Goal: Navigation & Orientation: Find specific page/section

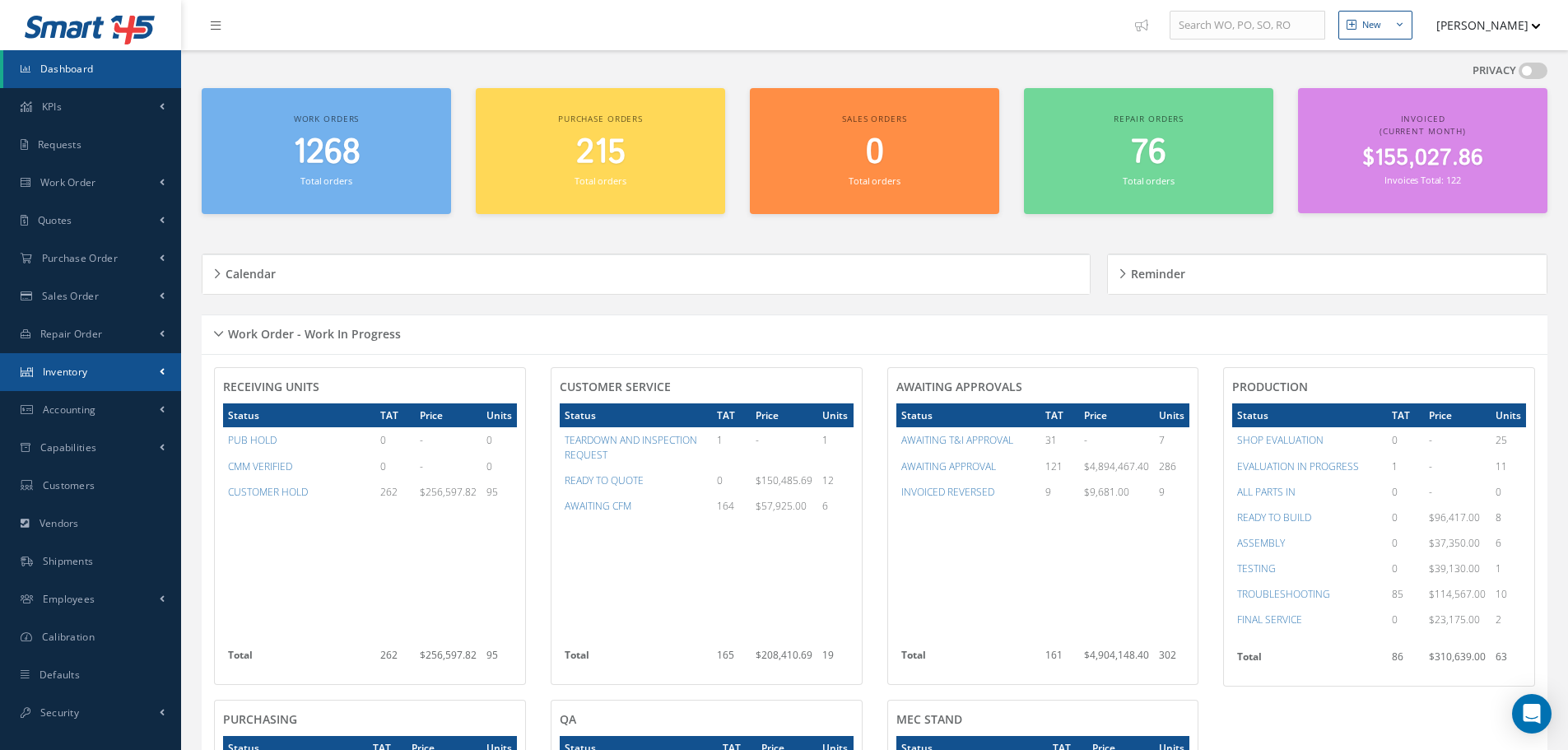
click at [135, 376] on link "Inventory" at bounding box center [90, 372] width 181 height 38
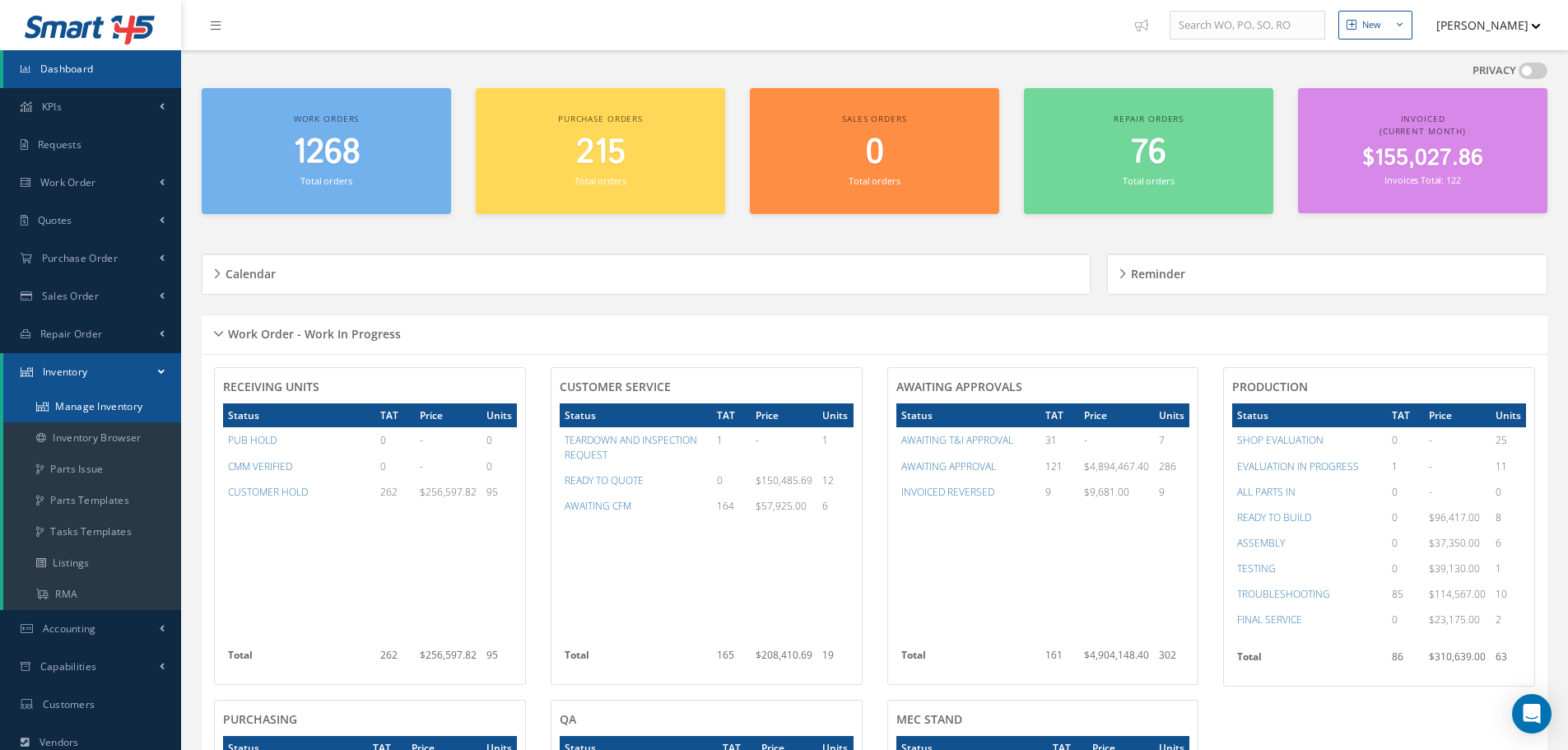
click at [149, 406] on link "Manage Inventory" at bounding box center [92, 406] width 178 height 32
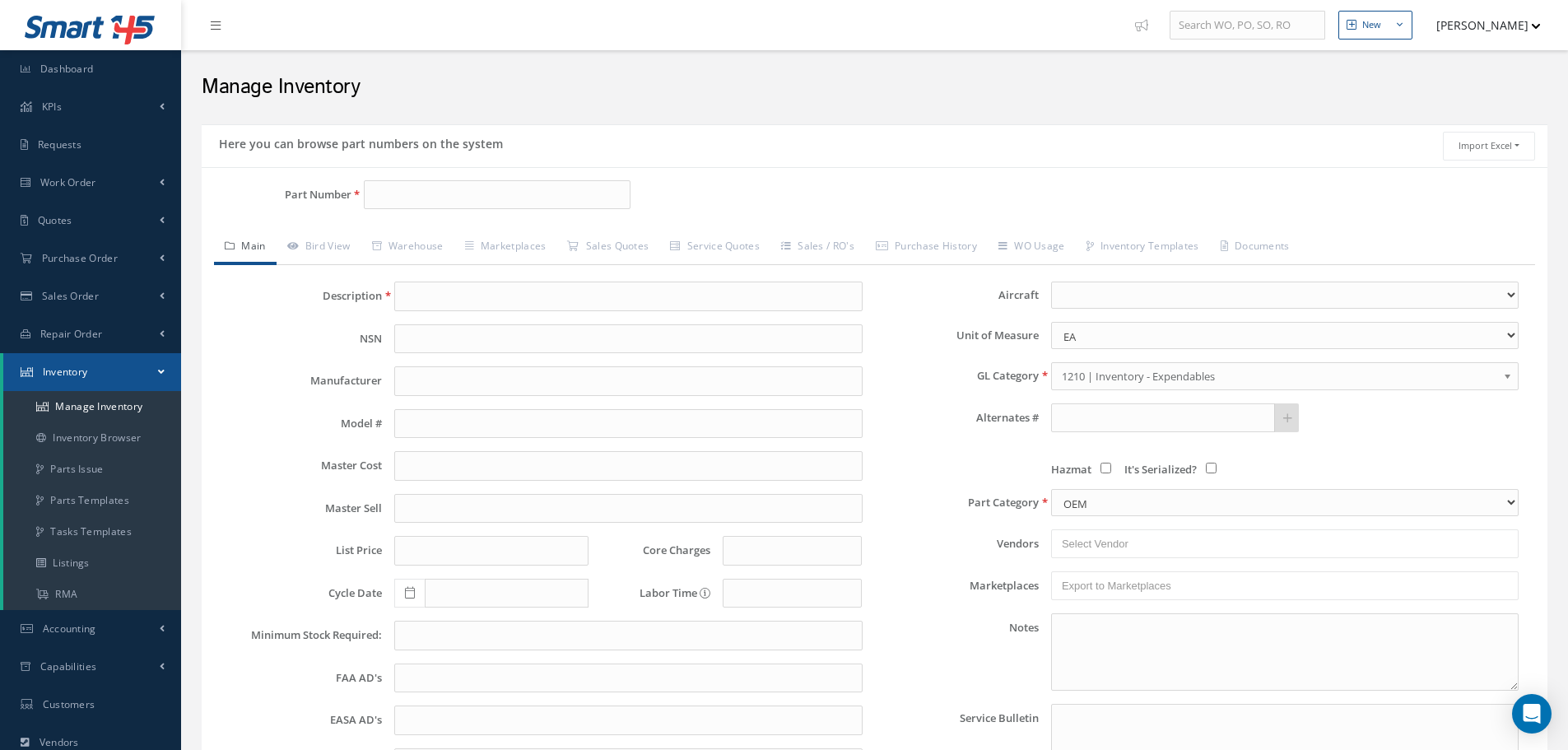
click at [161, 375] on span at bounding box center [161, 371] width 7 height 14
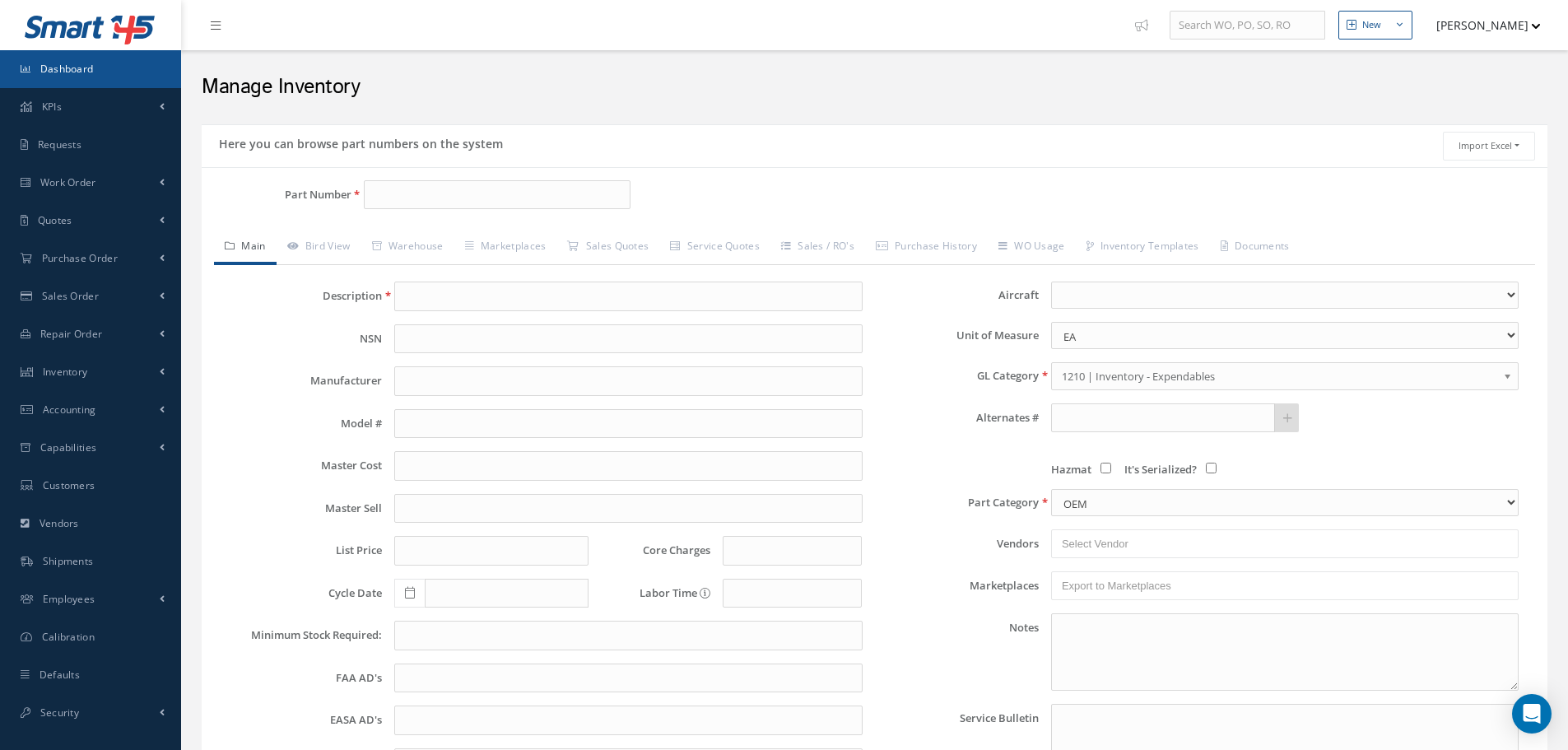
click at [73, 71] on span "Dashboard" at bounding box center [67, 68] width 54 height 14
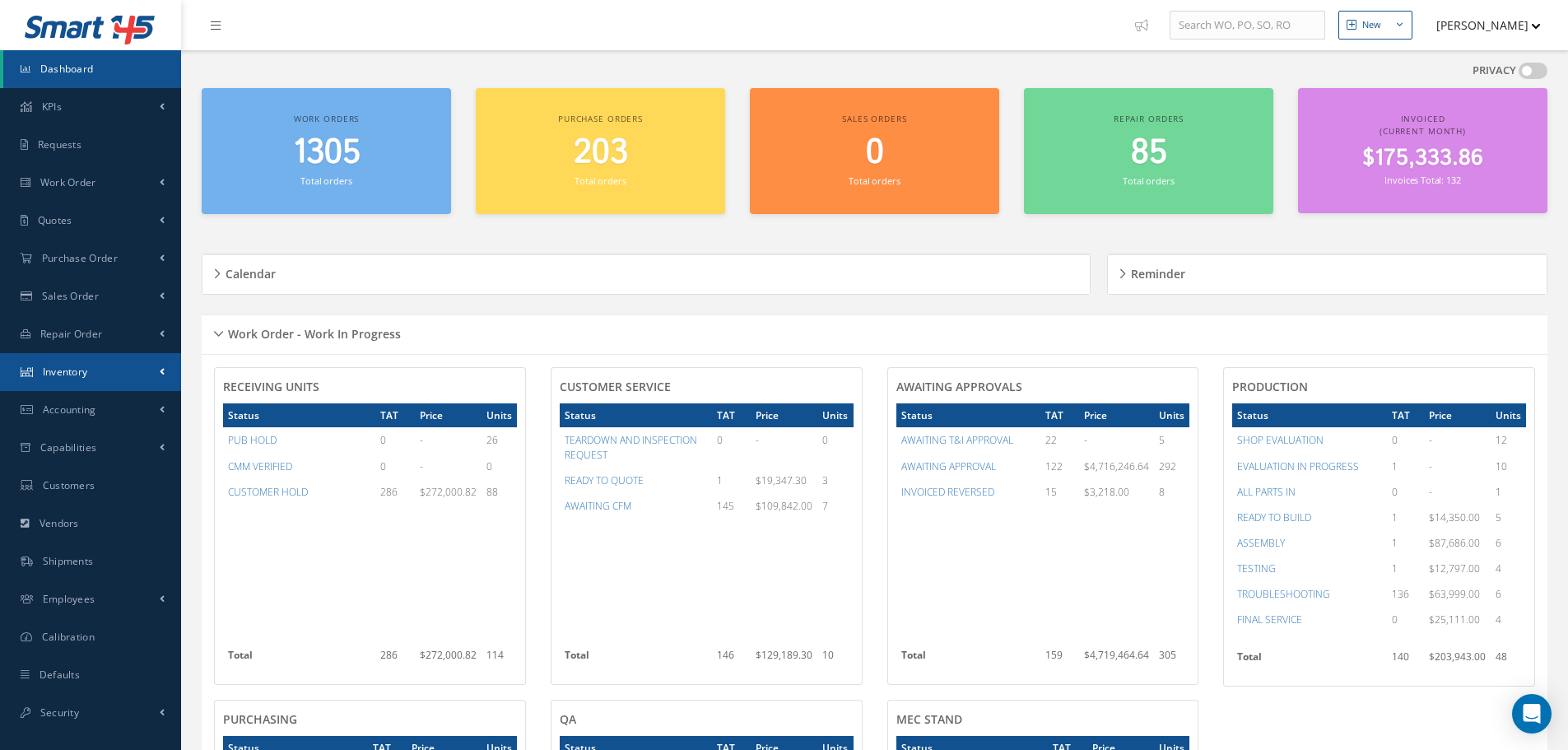
click at [160, 367] on span at bounding box center [162, 371] width 5 height 14
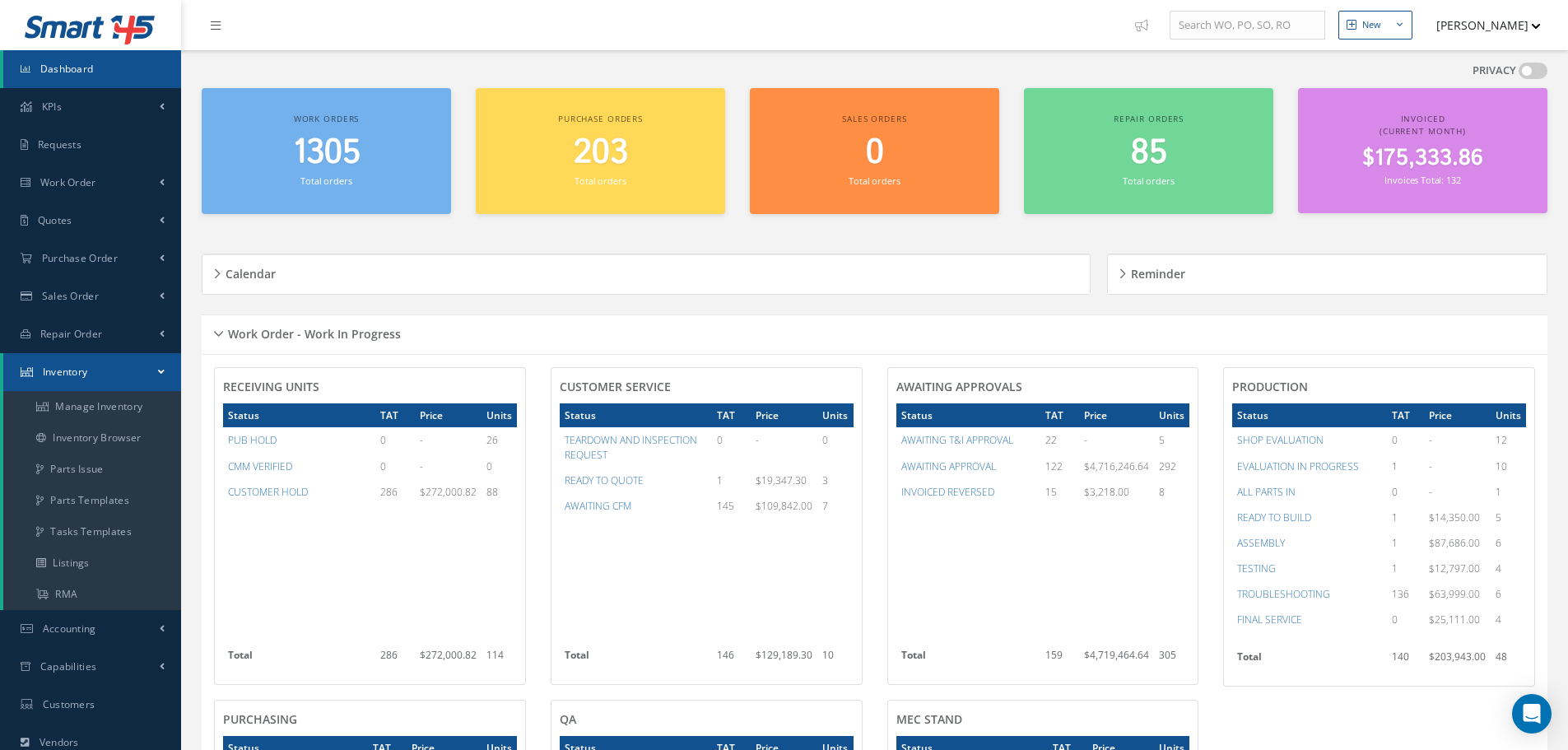
click at [160, 367] on span at bounding box center [161, 371] width 7 height 14
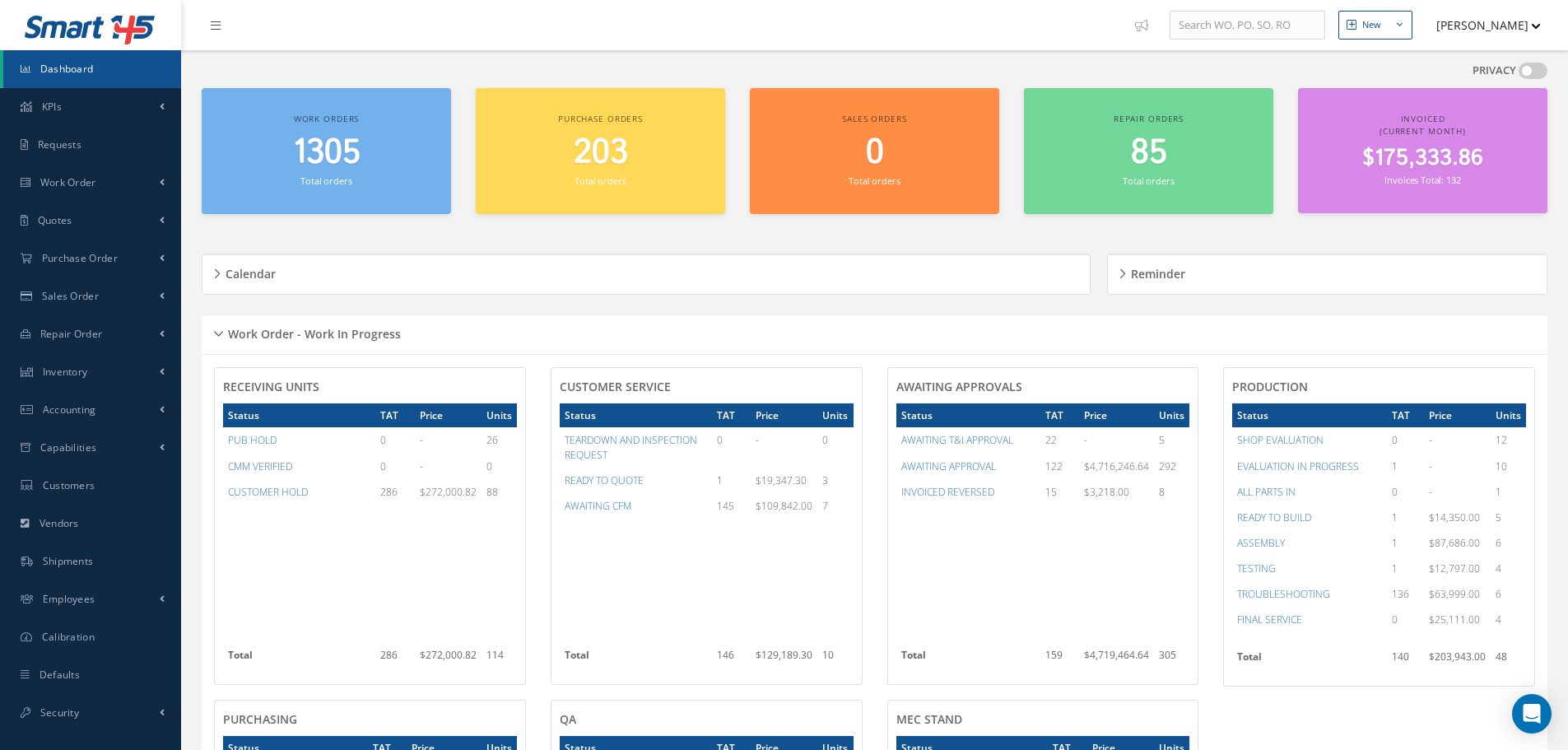
click at [372, 231] on div "Work orders 1305 Total orders Purchase orders 203 Total orders Sales orders 0 T…" at bounding box center [875, 160] width 1371 height 146
click at [217, 331] on div "Work Order - Work In Progress" at bounding box center [874, 334] width 1346 height 26
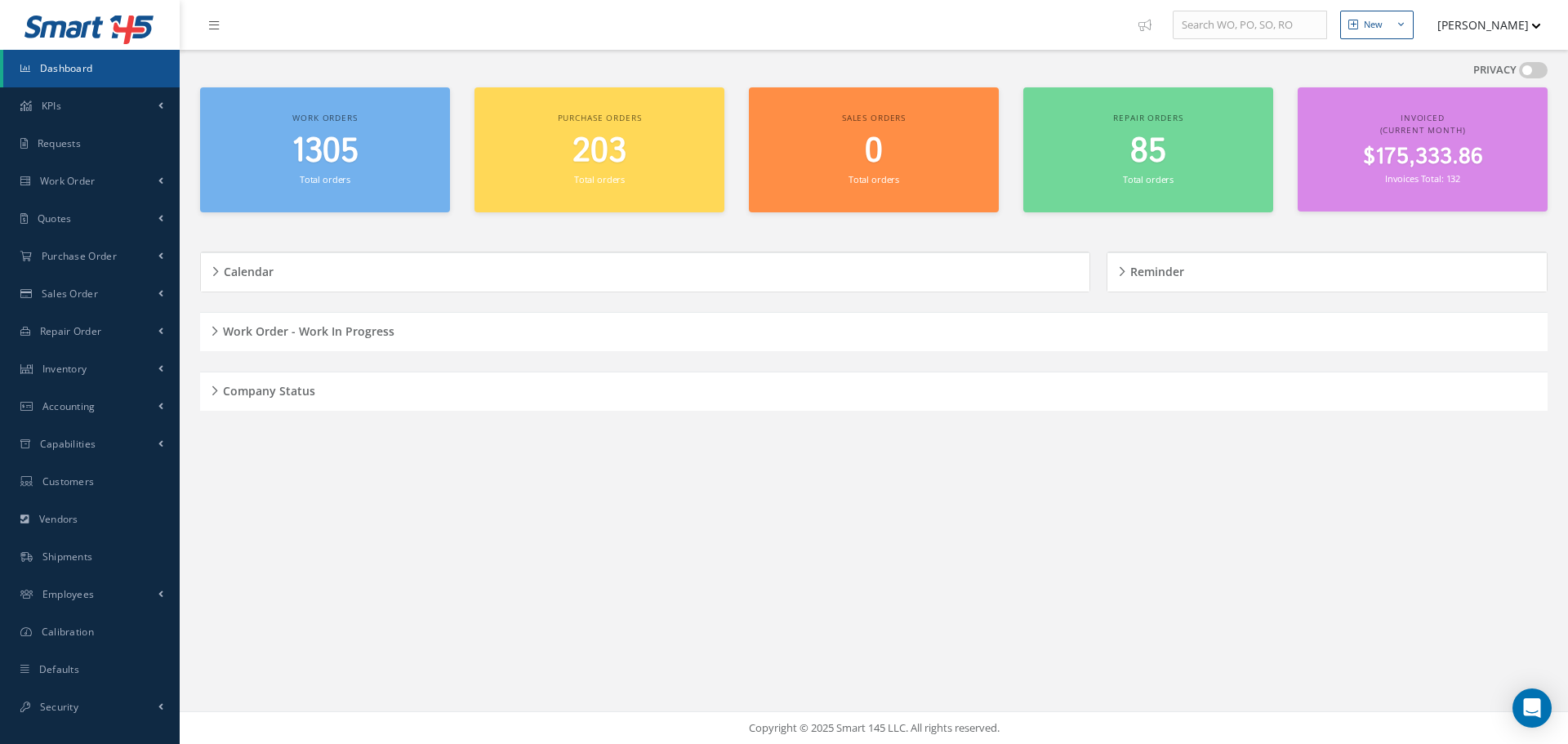
click at [215, 389] on div "Company Status" at bounding box center [873, 391] width 1347 height 25
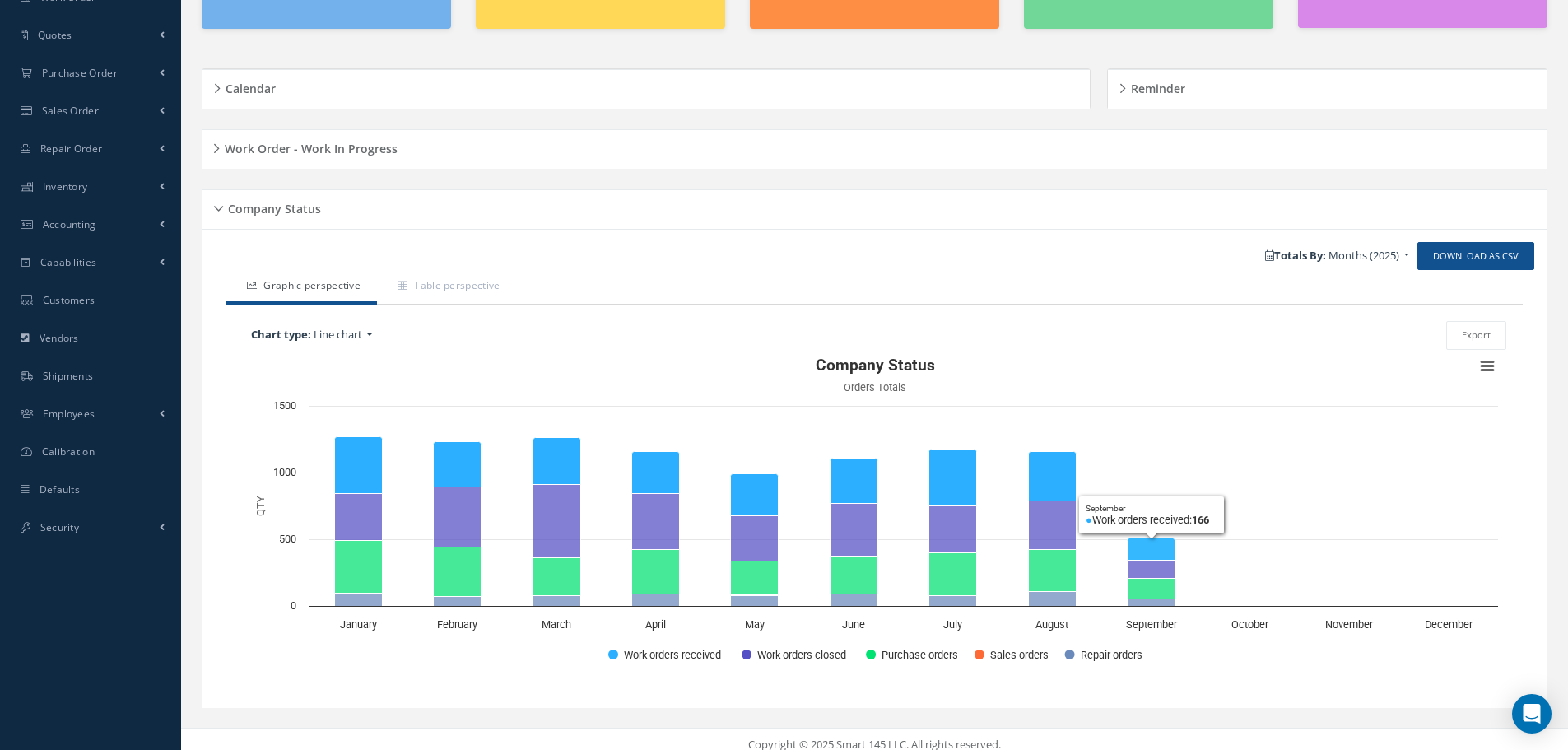
scroll to position [32, 0]
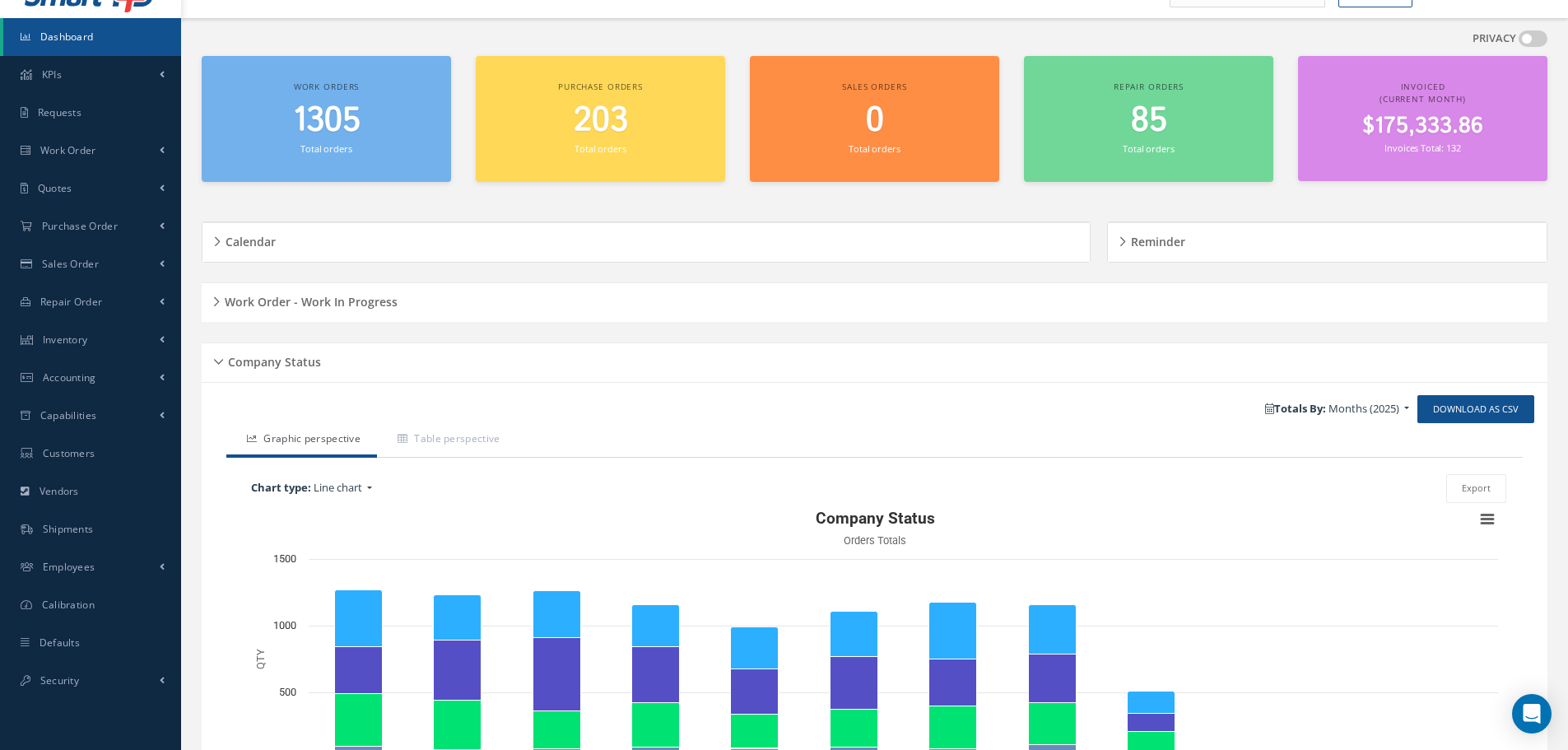
click at [224, 360] on div "Company Status" at bounding box center [874, 363] width 1346 height 26
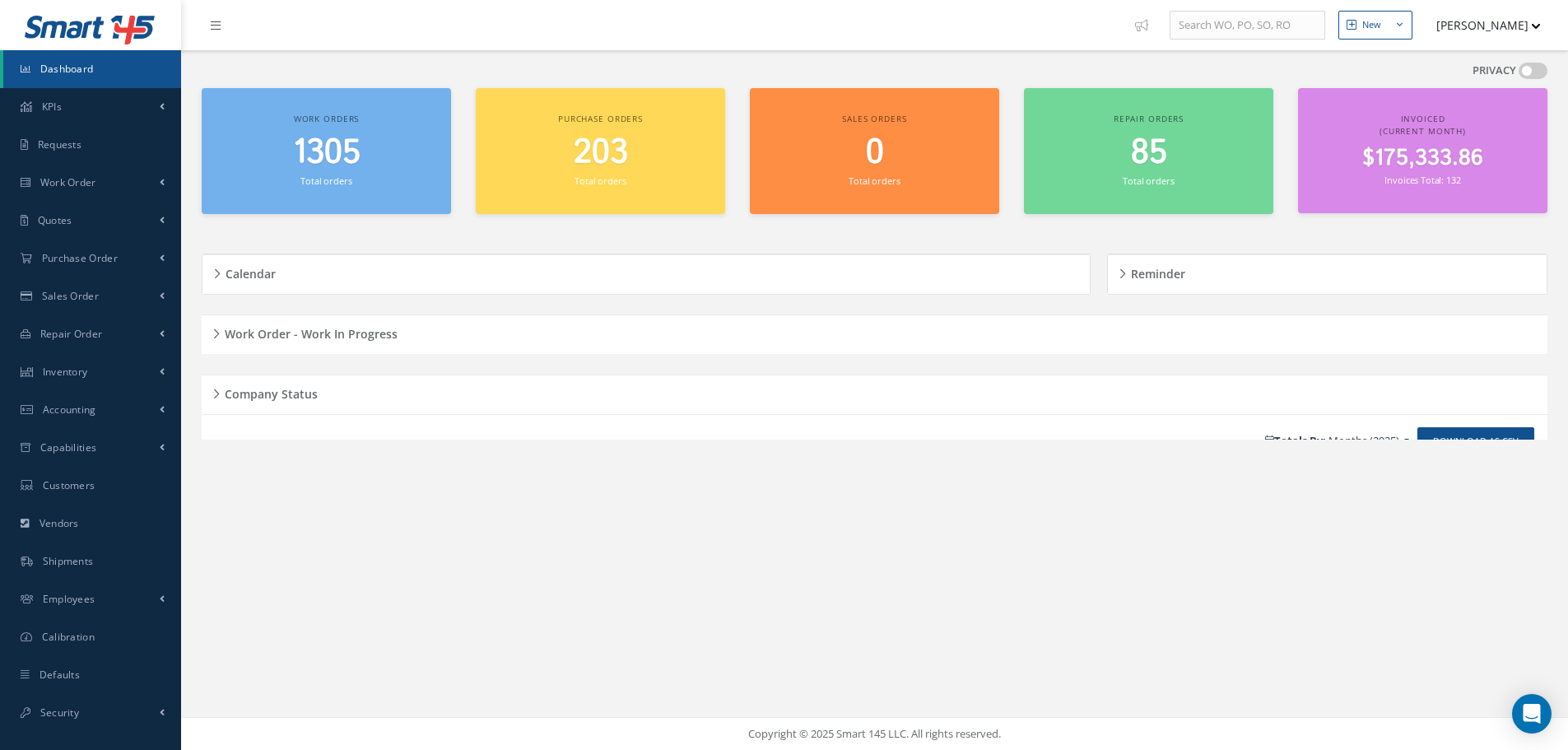
scroll to position [0, 0]
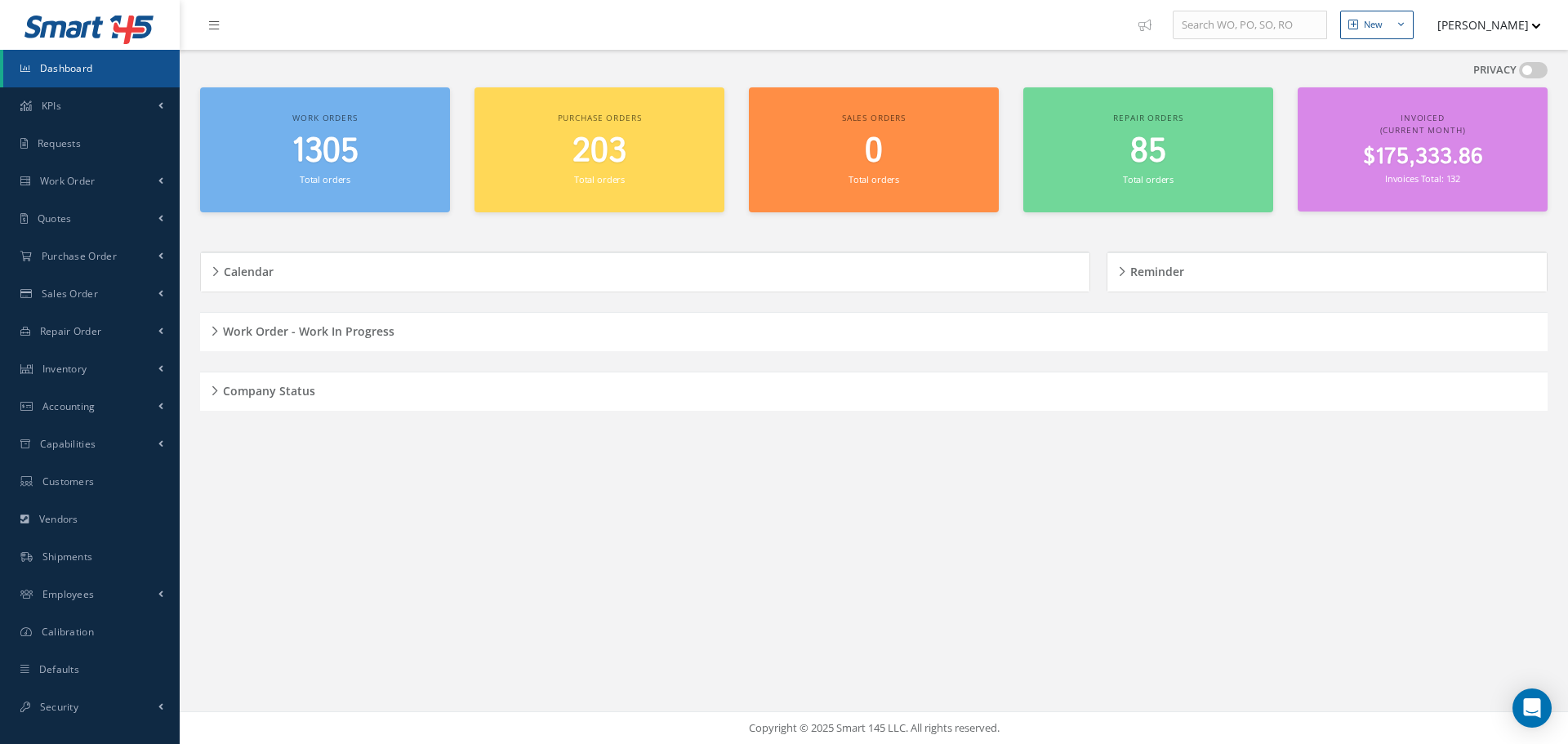
click at [218, 333] on div "Work Order - Work In Progress" at bounding box center [873, 332] width 1347 height 25
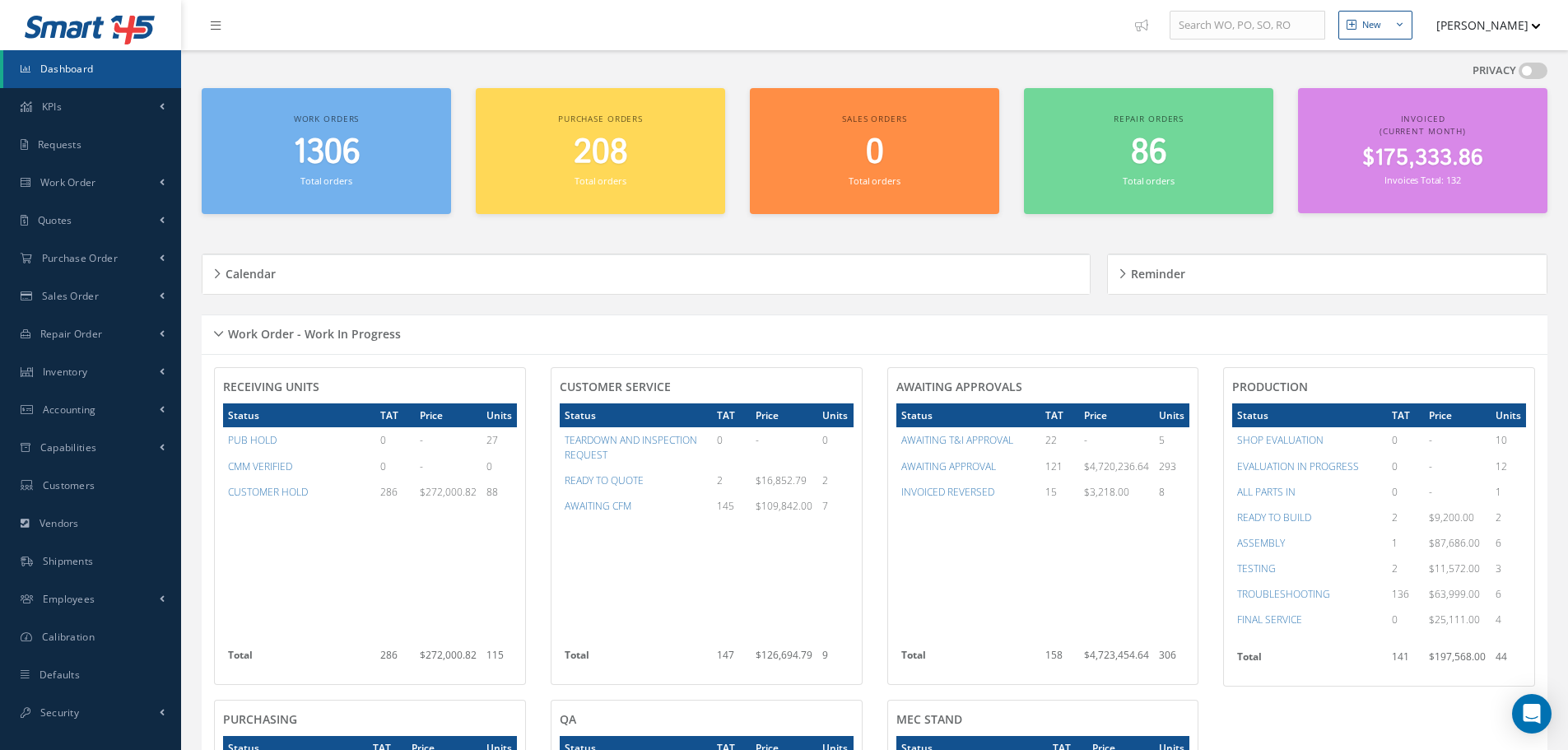
click at [216, 328] on div "Work Order - Work In Progress" at bounding box center [874, 334] width 1346 height 26
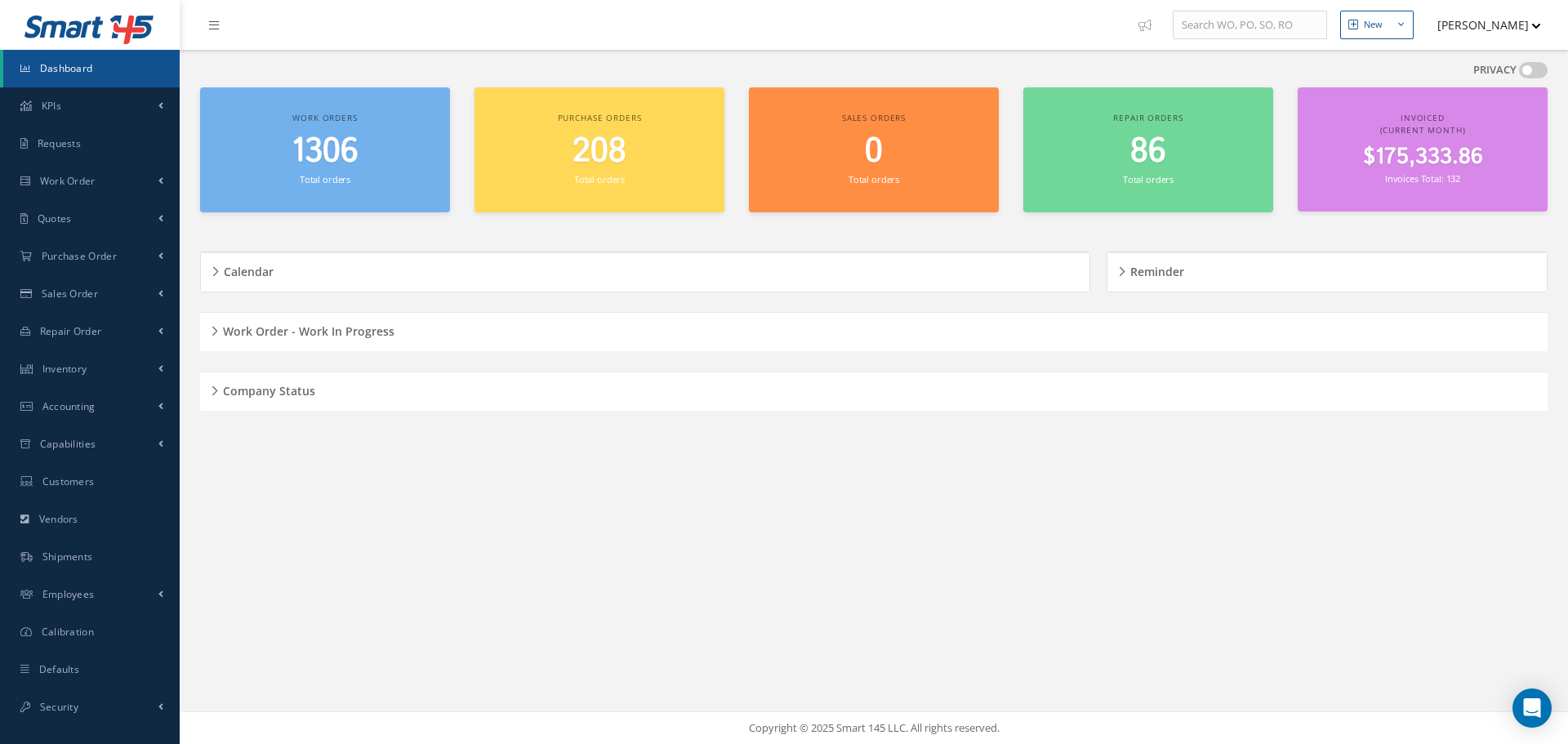
click at [218, 384] on h5 "Company Status" at bounding box center [266, 388] width 97 height 19
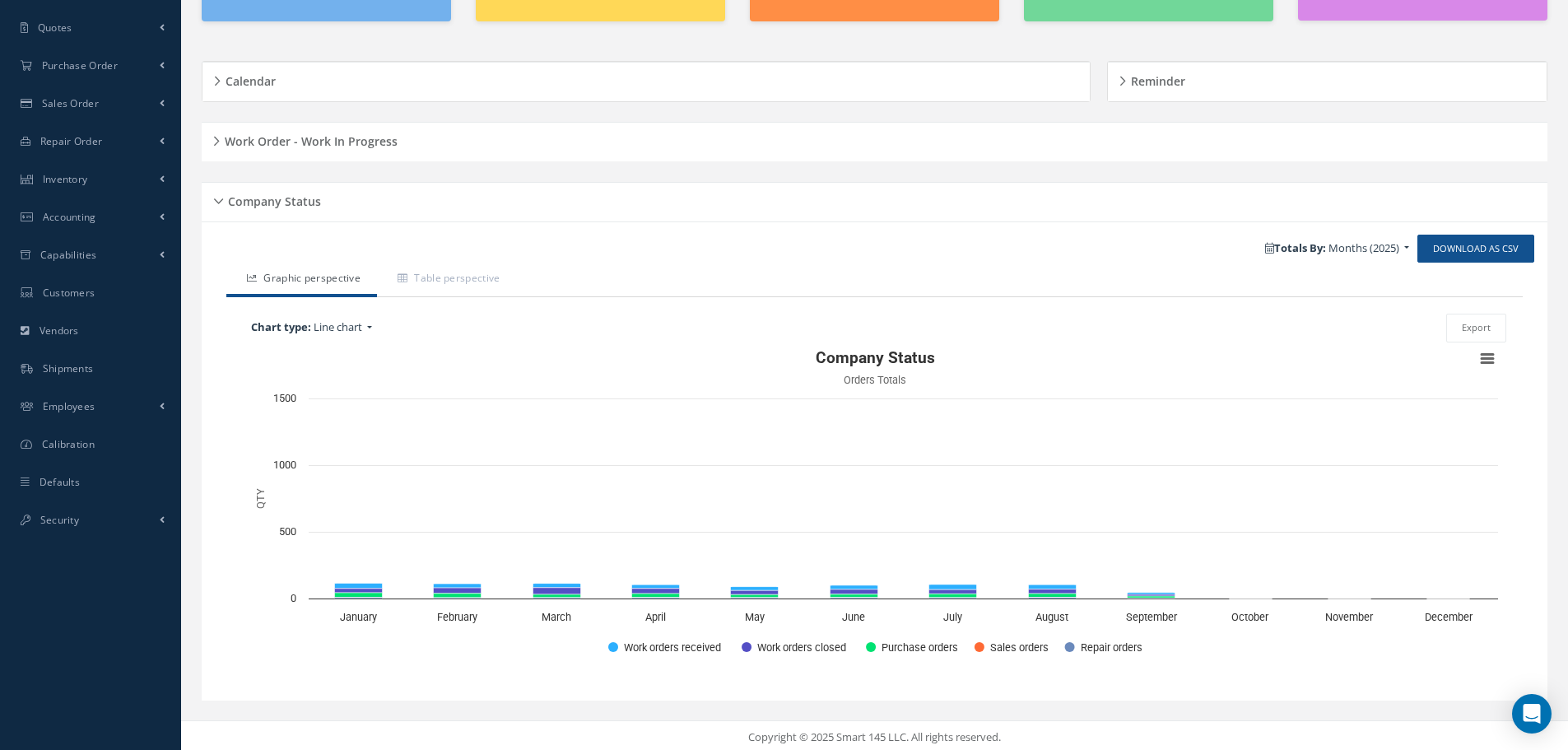
scroll to position [196, 0]
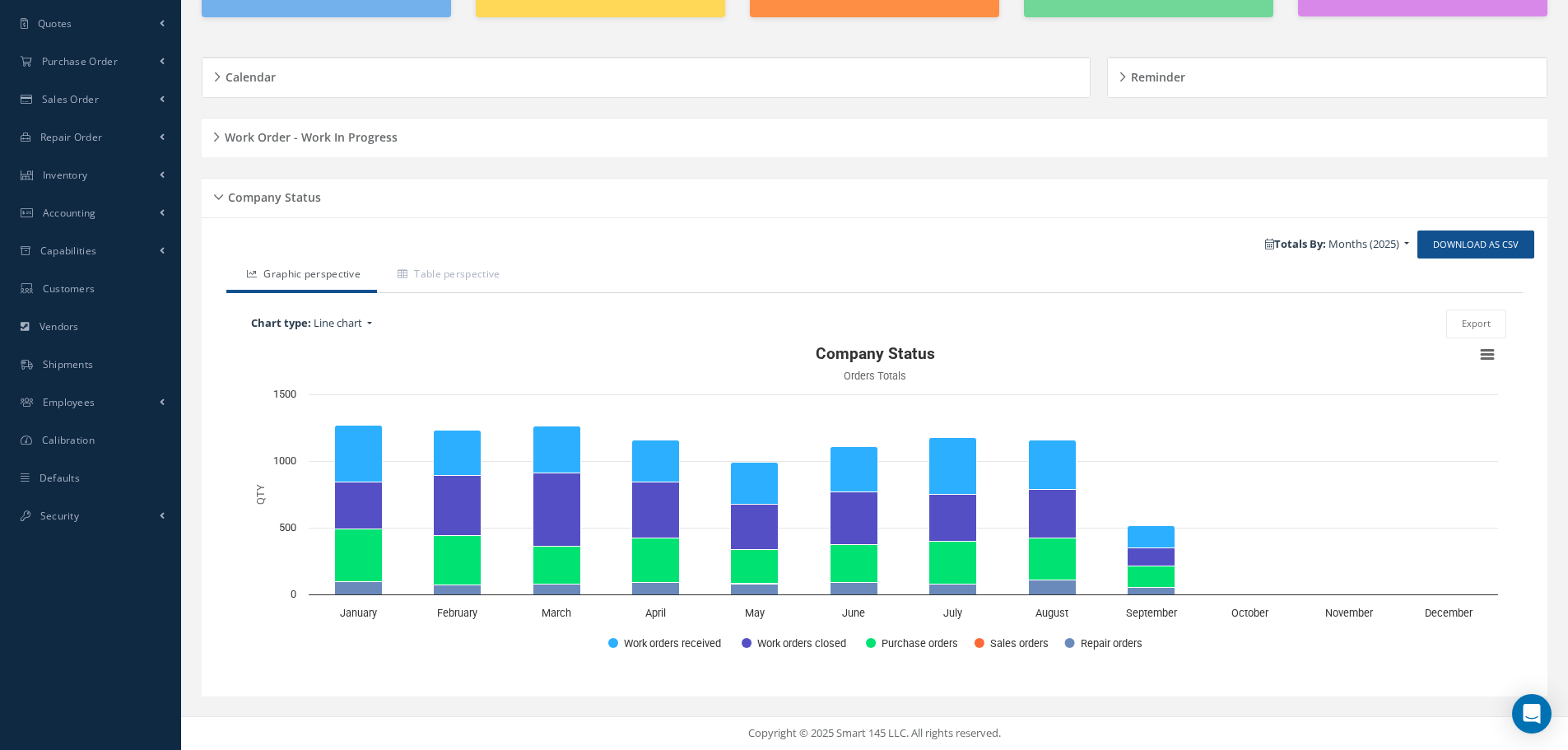
click at [222, 194] on div "Company Status" at bounding box center [874, 198] width 1346 height 26
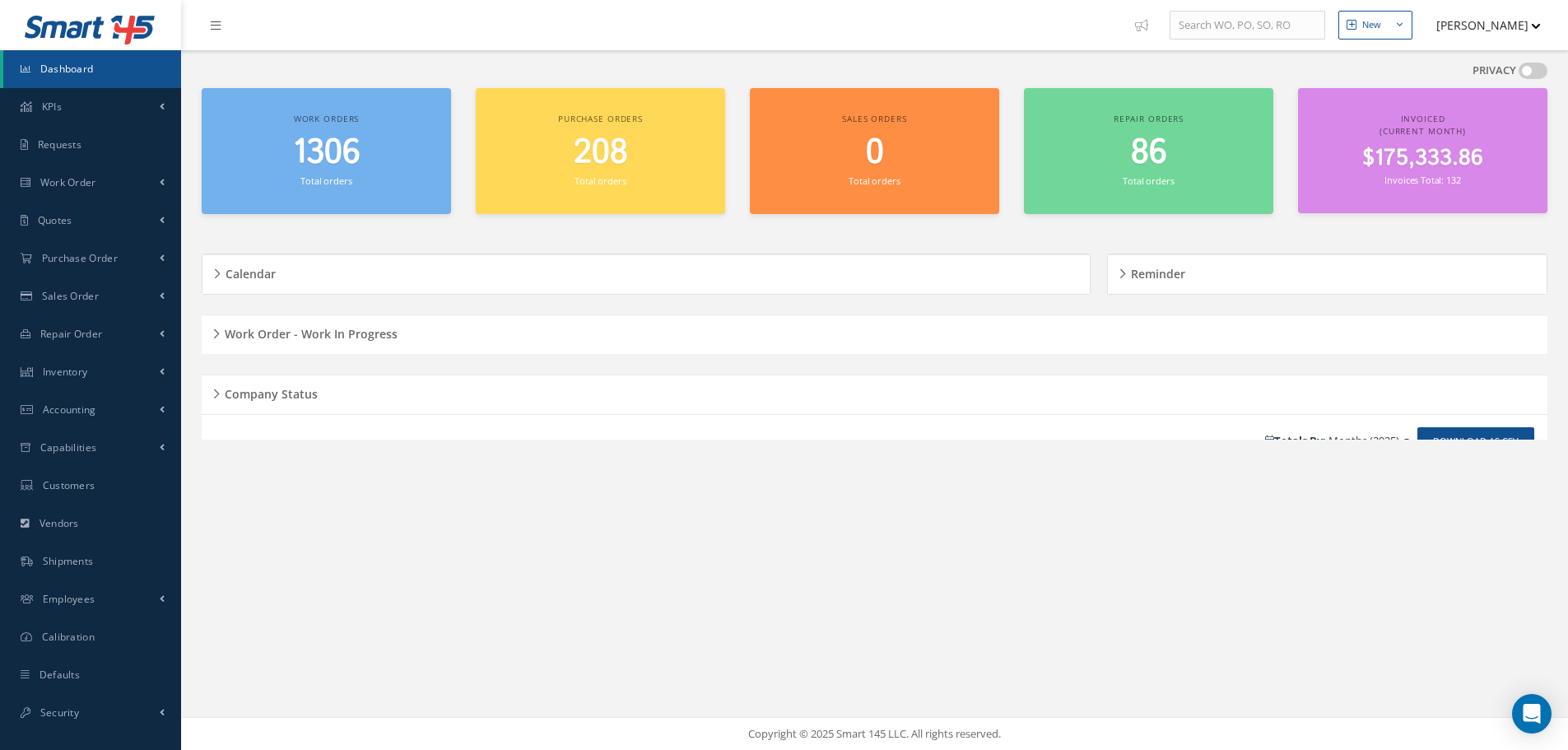
scroll to position [0, 0]
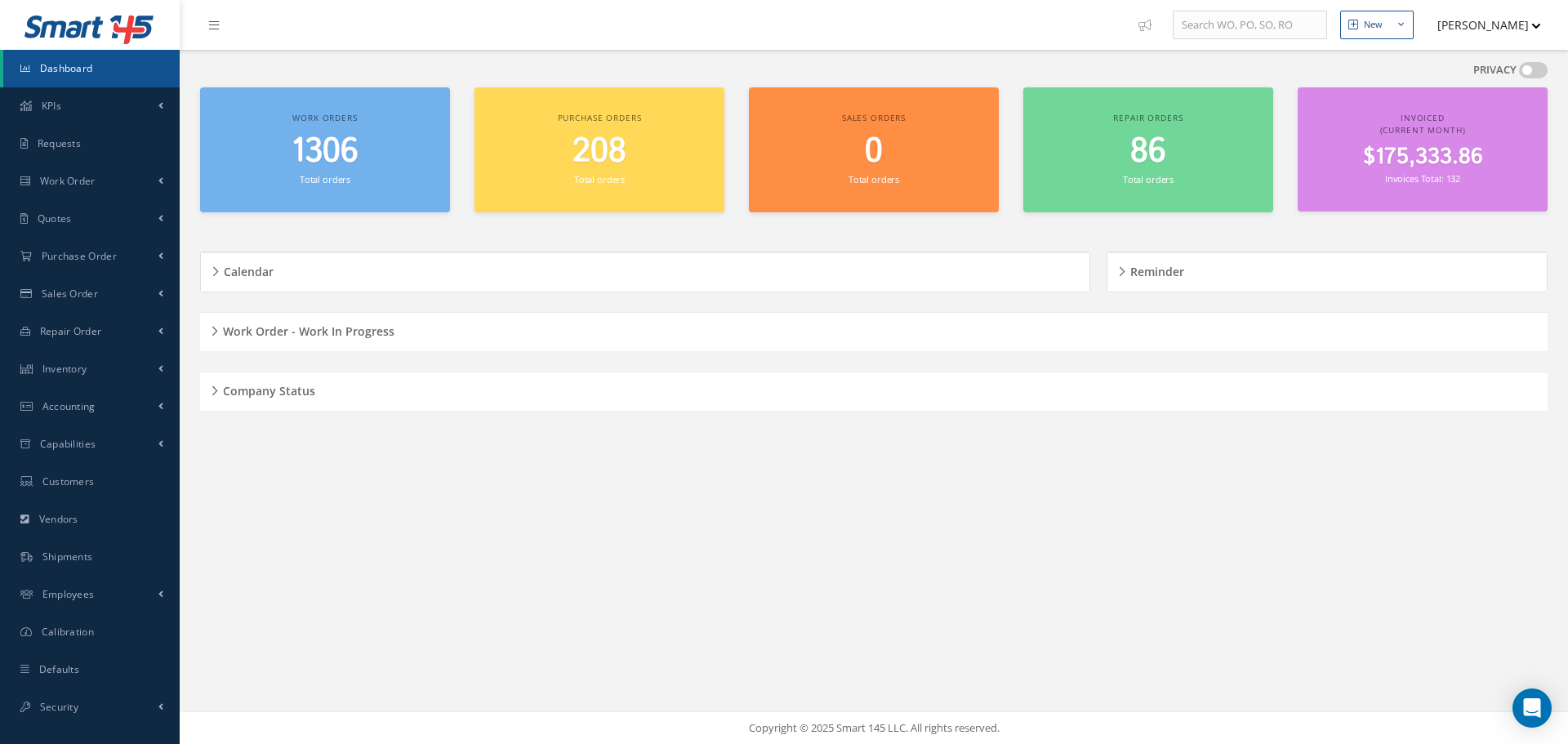
click at [217, 330] on div "Work Order - Work In Progress" at bounding box center [873, 332] width 1347 height 25
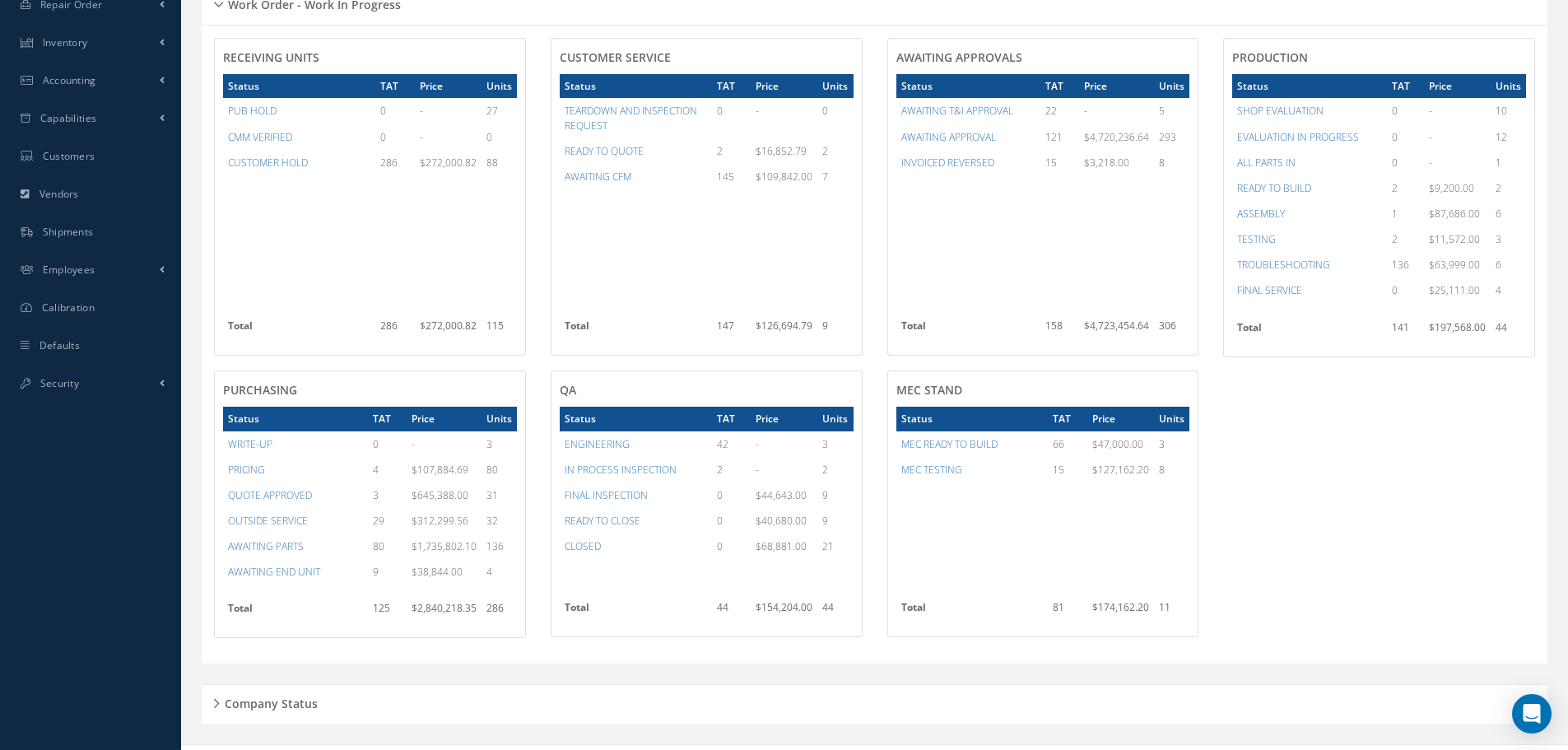
scroll to position [109, 0]
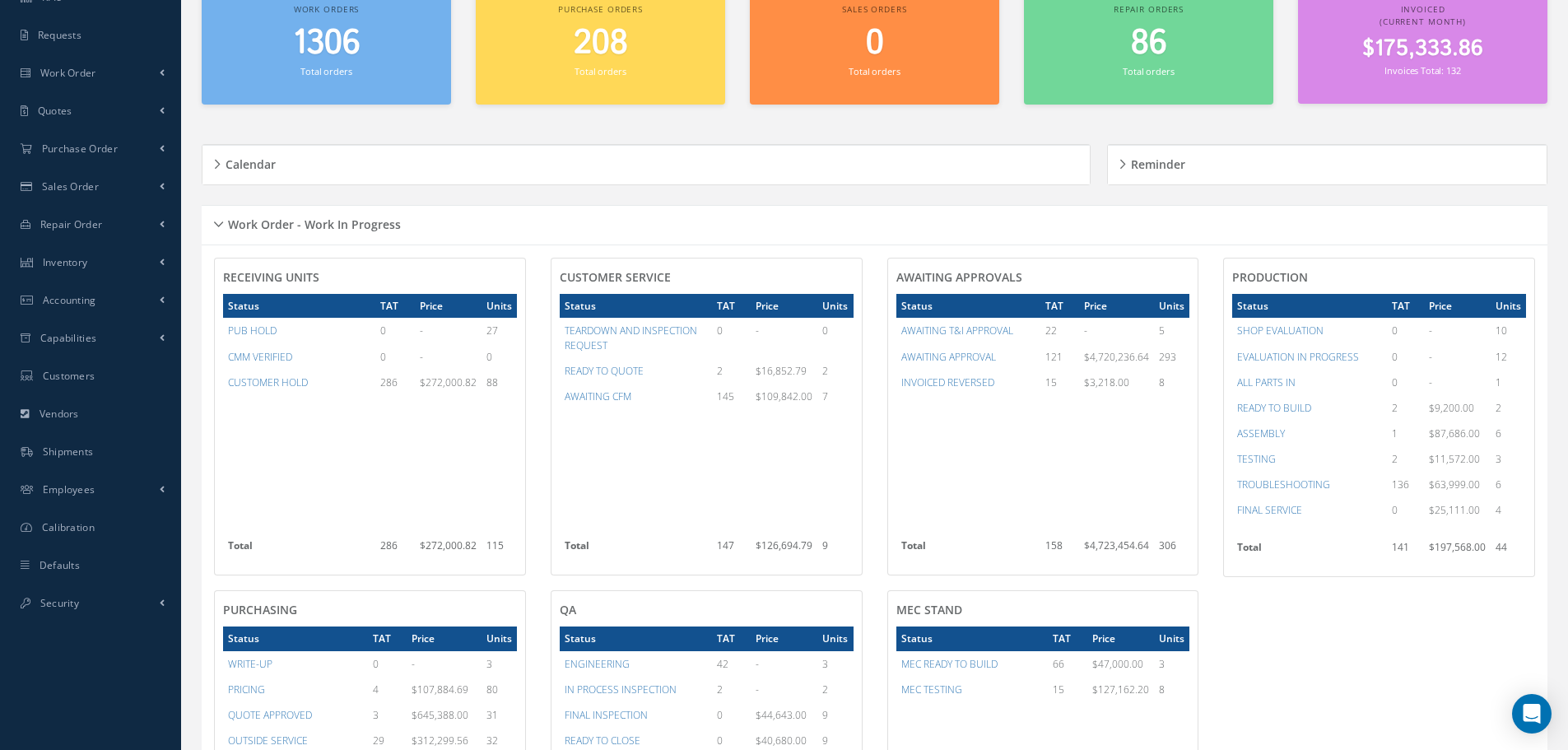
click at [219, 223] on div "Work Order - Work In Progress" at bounding box center [874, 225] width 1346 height 26
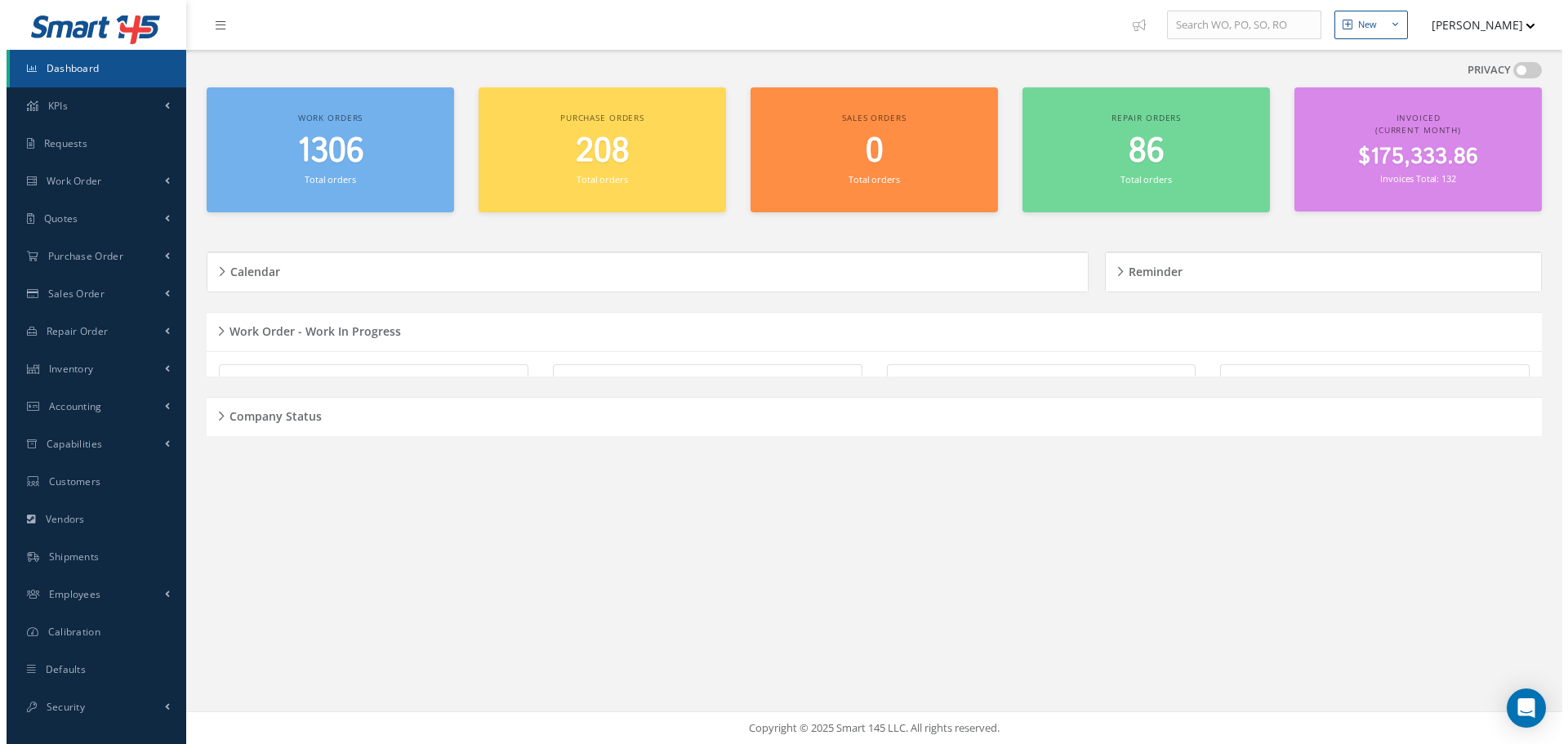
scroll to position [0, 0]
